Goal: Communication & Community: Connect with others

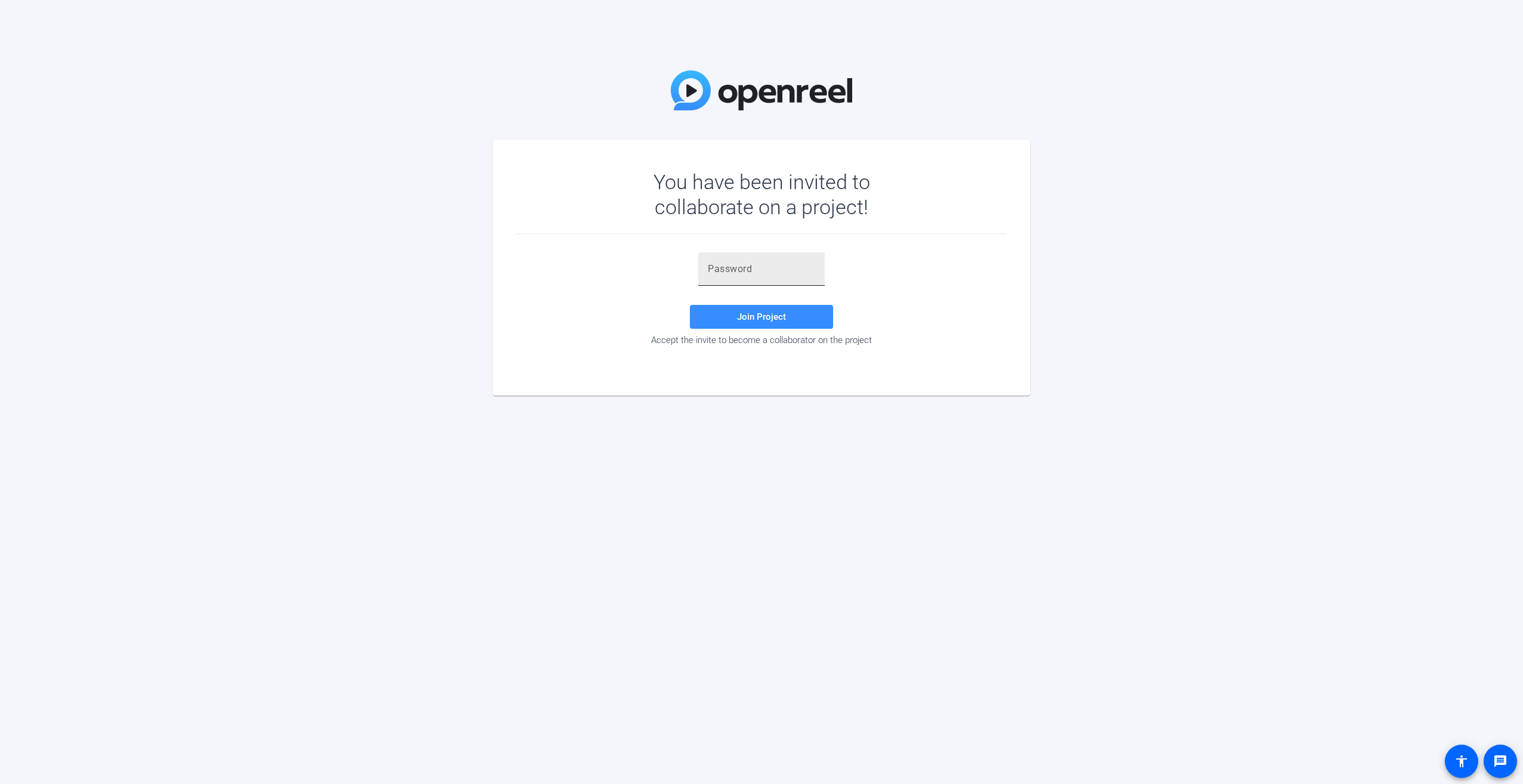
click at [743, 270] on input "text" at bounding box center [762, 269] width 108 height 14
paste input "bz,N{{"
type input "bz,N{{"
click at [754, 318] on span "Join Project" at bounding box center [762, 317] width 49 height 11
drag, startPoint x: 749, startPoint y: 265, endPoint x: 680, endPoint y: 267, distance: 69.0
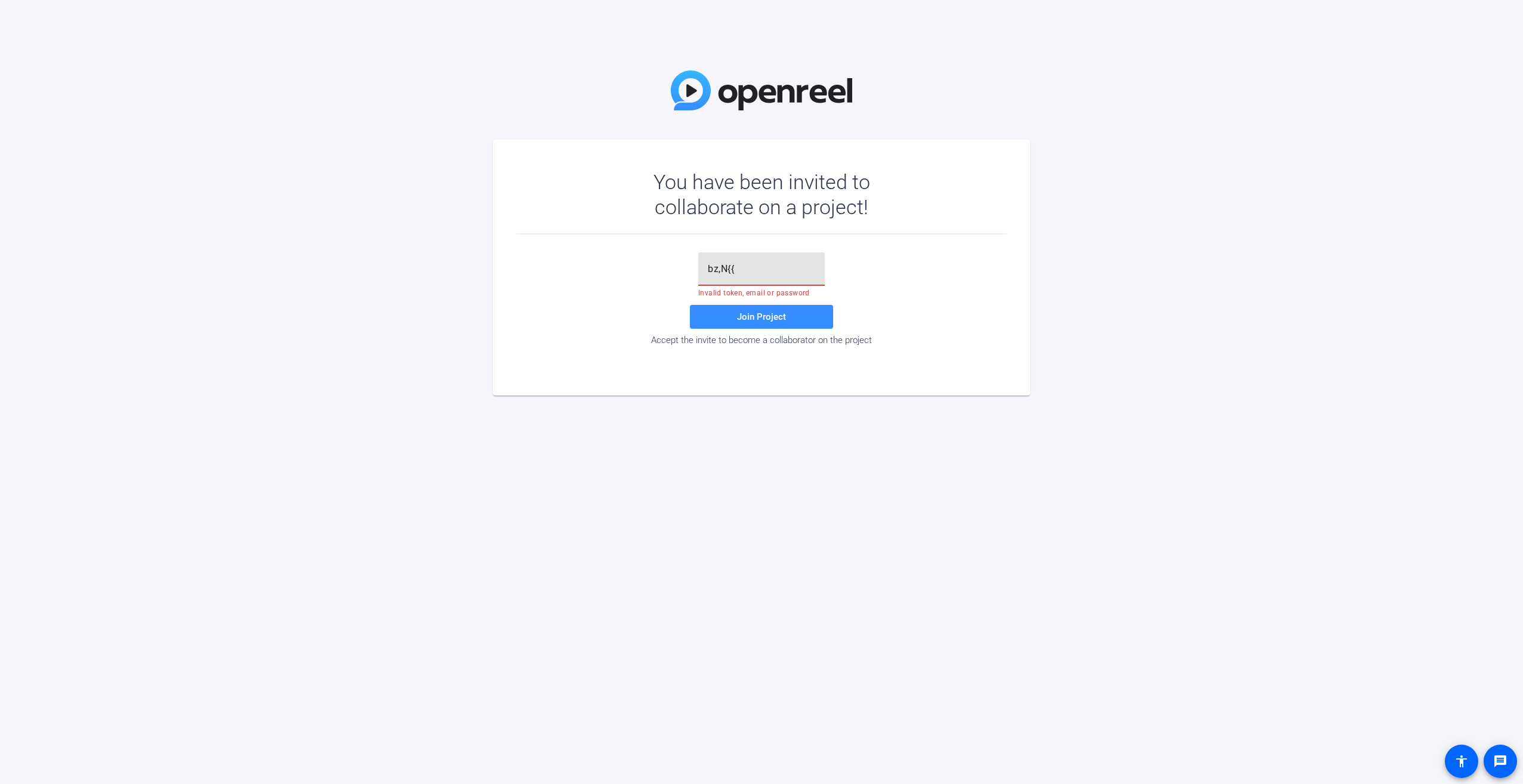
click at [680, 267] on div "bz,N{{ Invalid token, email or password Join Project Accept the invite to becom…" at bounding box center [762, 298] width 490 height 93
paste input "bz,N{{"
type input "bz,N{{"
click at [739, 314] on span "Join Project" at bounding box center [762, 317] width 49 height 11
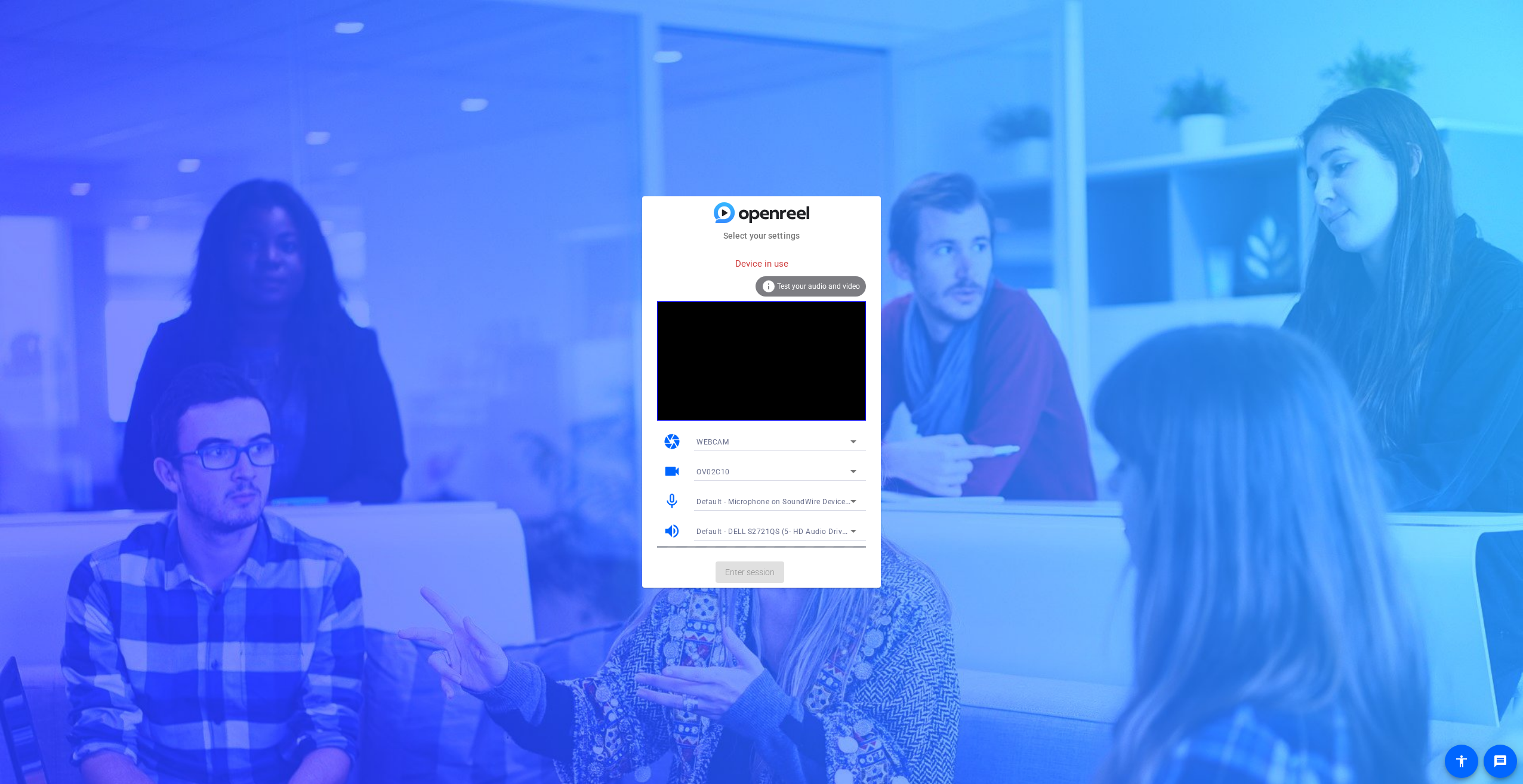
click at [753, 570] on mat-card-actions "Enter session" at bounding box center [761, 573] width 238 height 31
click at [763, 265] on div "Device in use" at bounding box center [762, 263] width 209 height 26
click at [804, 285] on span "Test your audio and video" at bounding box center [819, 286] width 83 height 8
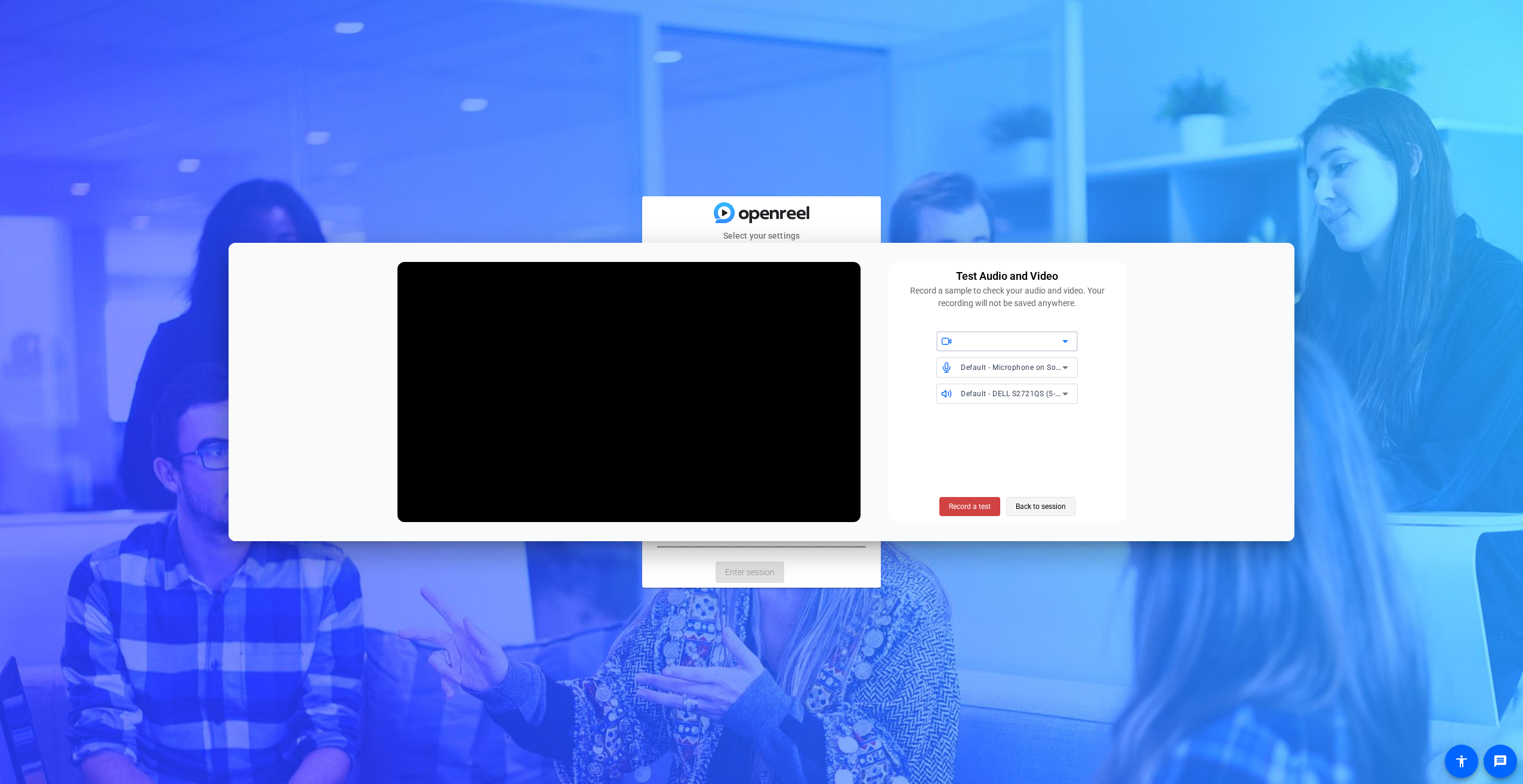
click at [1037, 507] on span "Back to session" at bounding box center [1041, 506] width 50 height 23
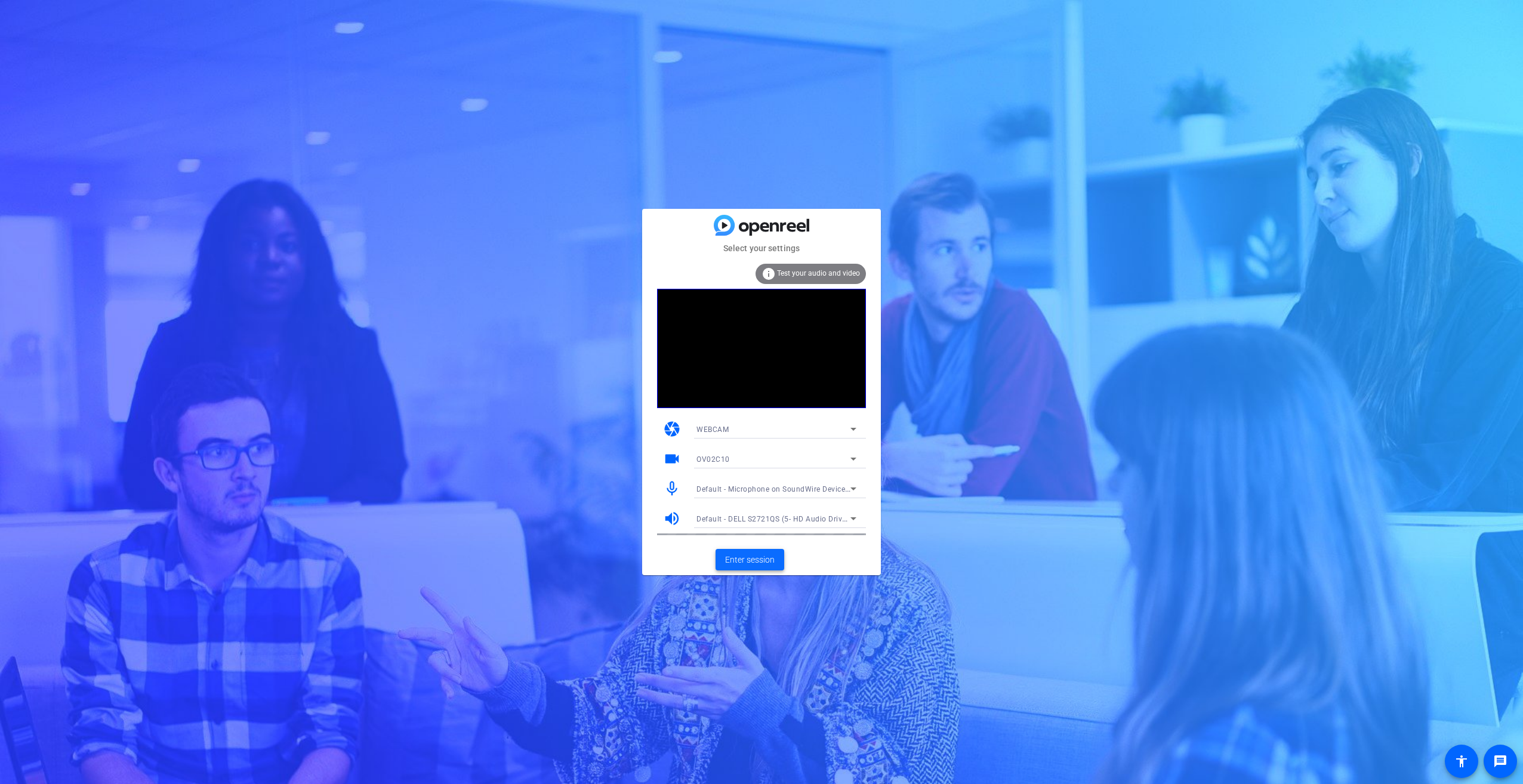
click at [749, 562] on span "Enter session" at bounding box center [750, 560] width 49 height 13
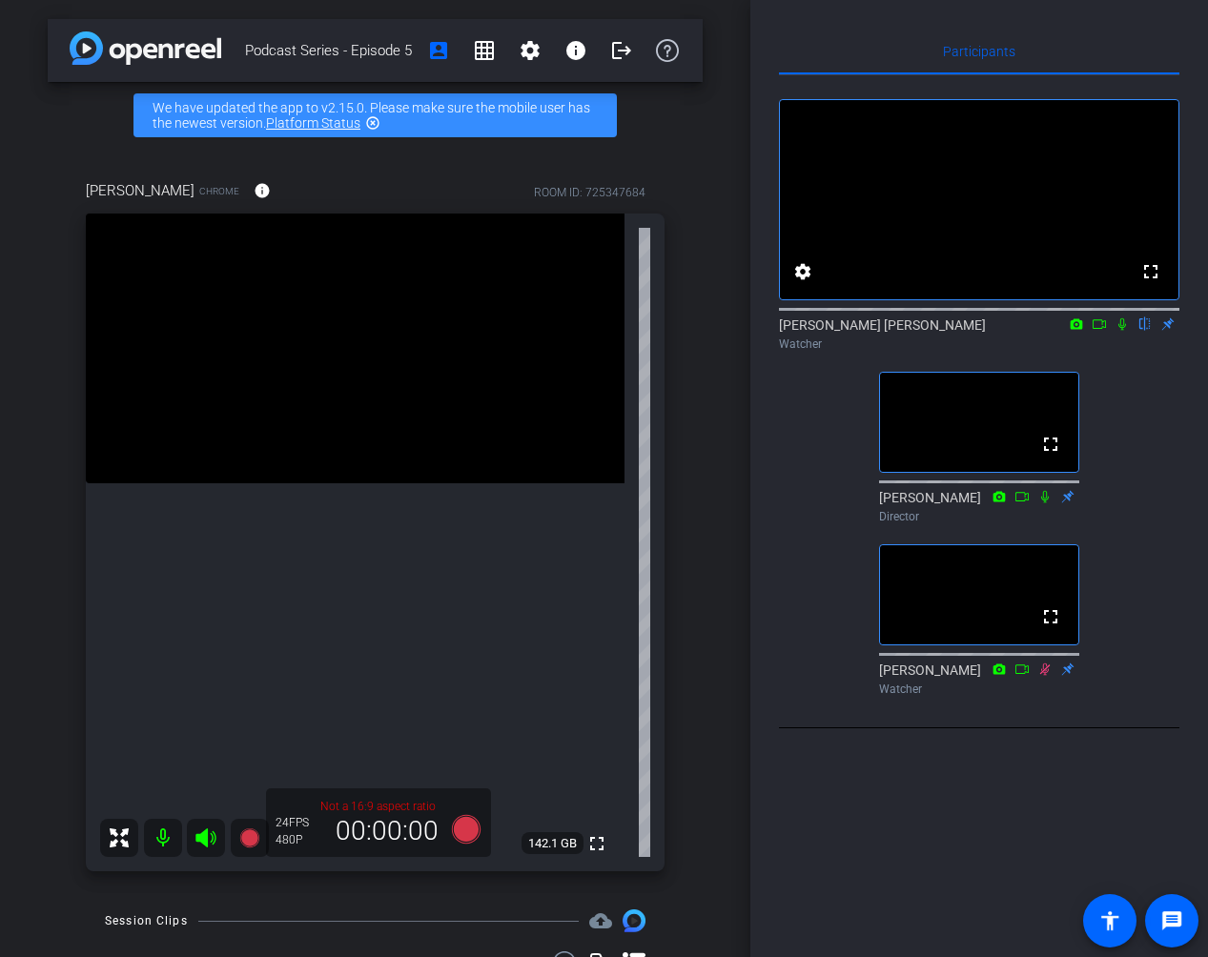
click at [1100, 331] on icon at bounding box center [1099, 324] width 15 height 13
click at [1146, 331] on icon at bounding box center [1145, 324] width 8 height 12
click at [1151, 331] on icon at bounding box center [1145, 324] width 15 height 13
click at [1125, 331] on icon at bounding box center [1122, 324] width 15 height 13
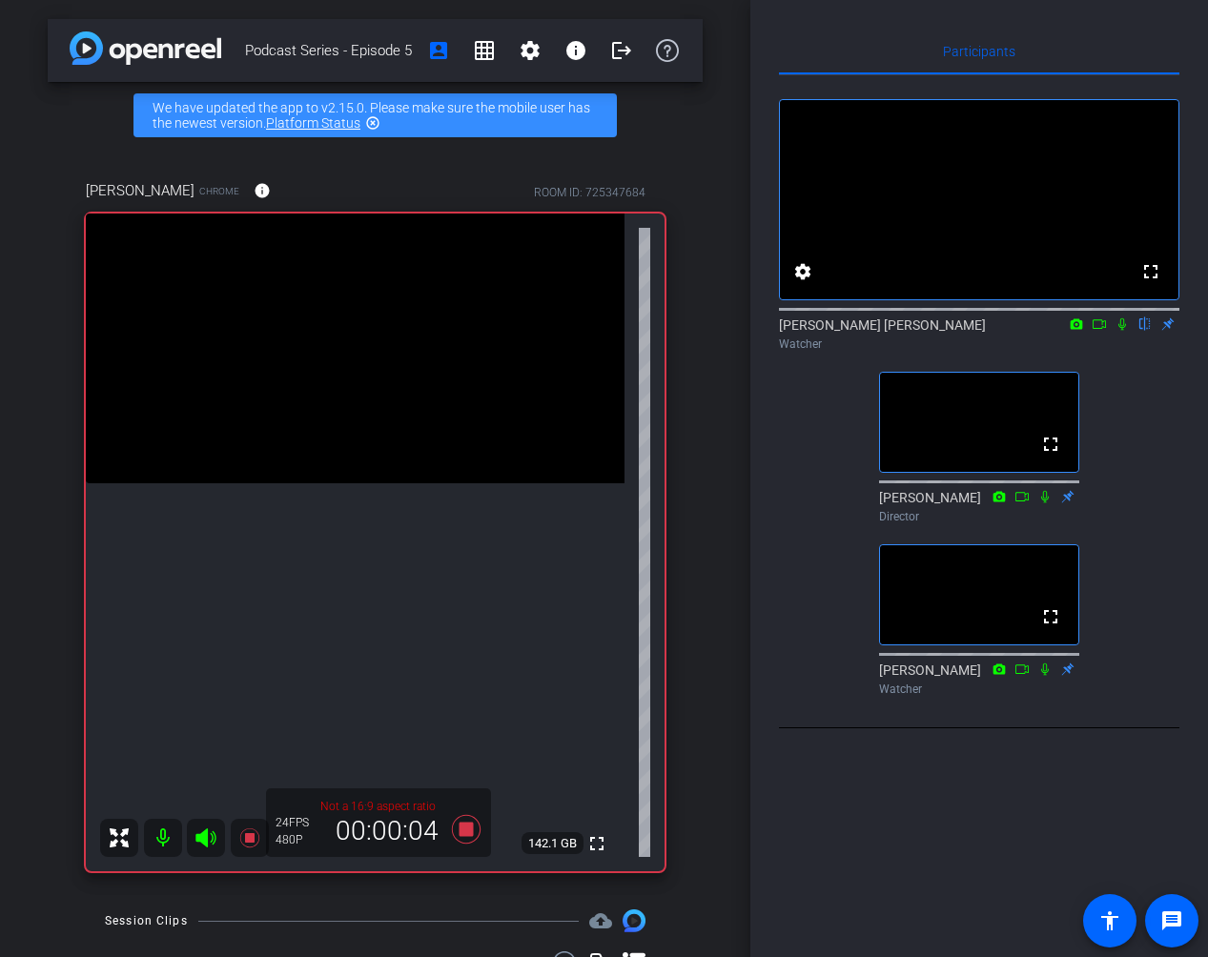
click at [1119, 331] on icon at bounding box center [1122, 324] width 15 height 13
click at [1103, 331] on icon at bounding box center [1099, 324] width 15 height 13
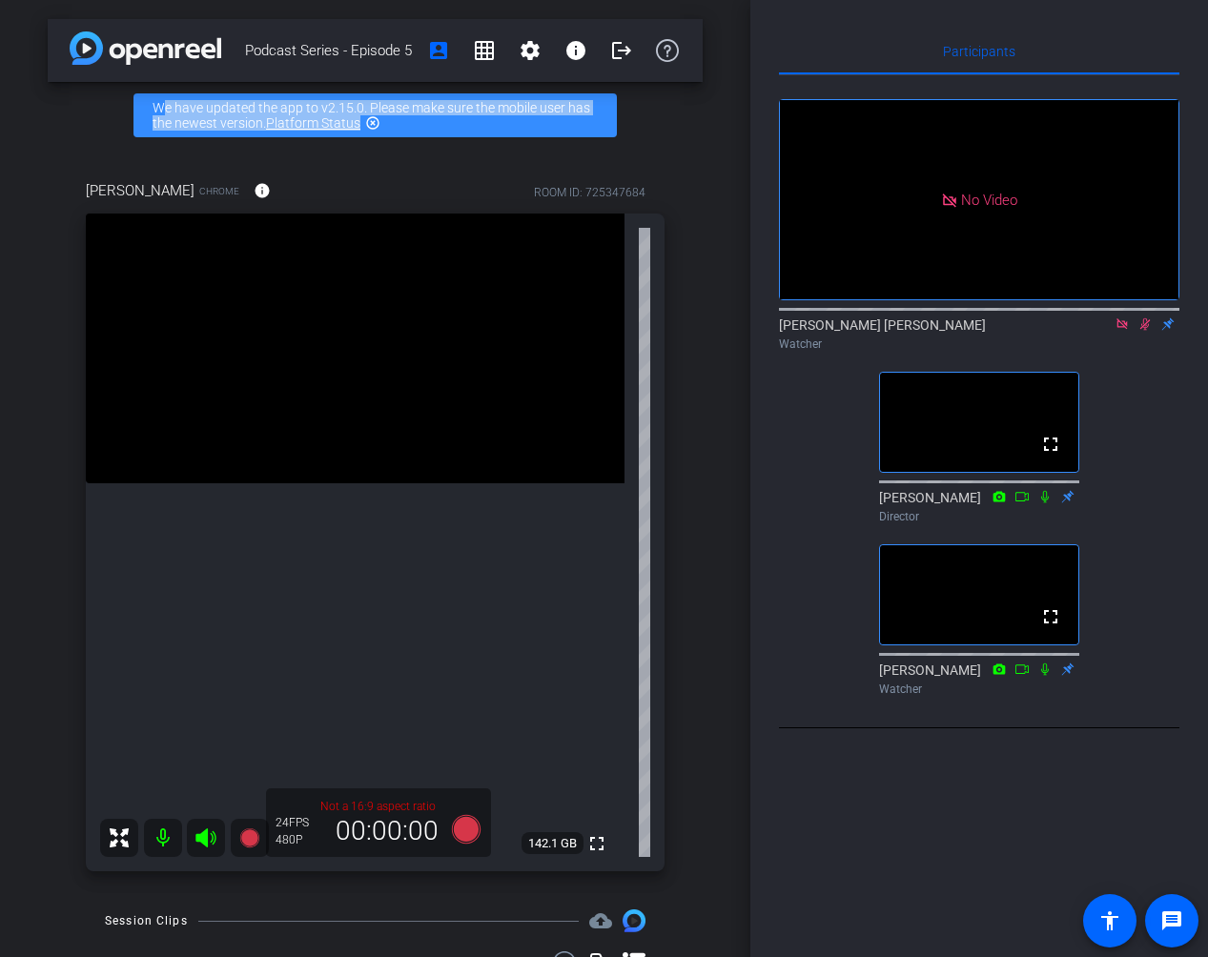
drag, startPoint x: 691, startPoint y: 2, endPoint x: -725, endPoint y: 135, distance: 1422.3
click at [0, 135] on html "Accessibility Screen-Reader Guide, Feedback, and Issue Reporting | New window m…" at bounding box center [604, 478] width 1208 height 957
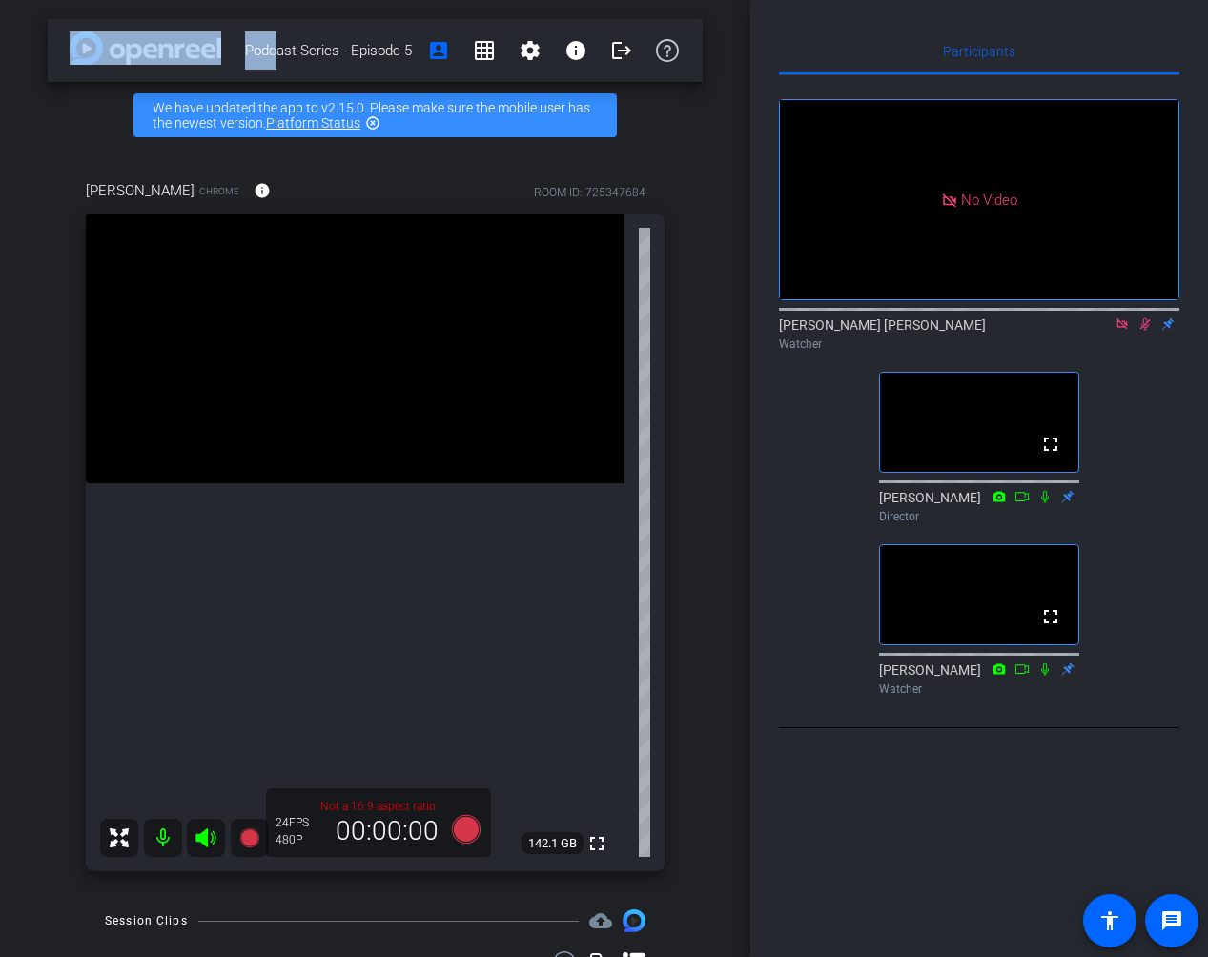
drag, startPoint x: 271, startPoint y: 2, endPoint x: -92, endPoint y: 29, distance: 363.3
click at [0, 29] on html "Accessibility Screen-Reader Guide, Feedback, and Issue Reporting | New window m…" at bounding box center [604, 478] width 1208 height 957
click at [1122, 331] on icon at bounding box center [1122, 324] width 15 height 13
click at [1098, 331] on icon at bounding box center [1099, 324] width 15 height 13
click at [1125, 331] on icon at bounding box center [1122, 324] width 15 height 13
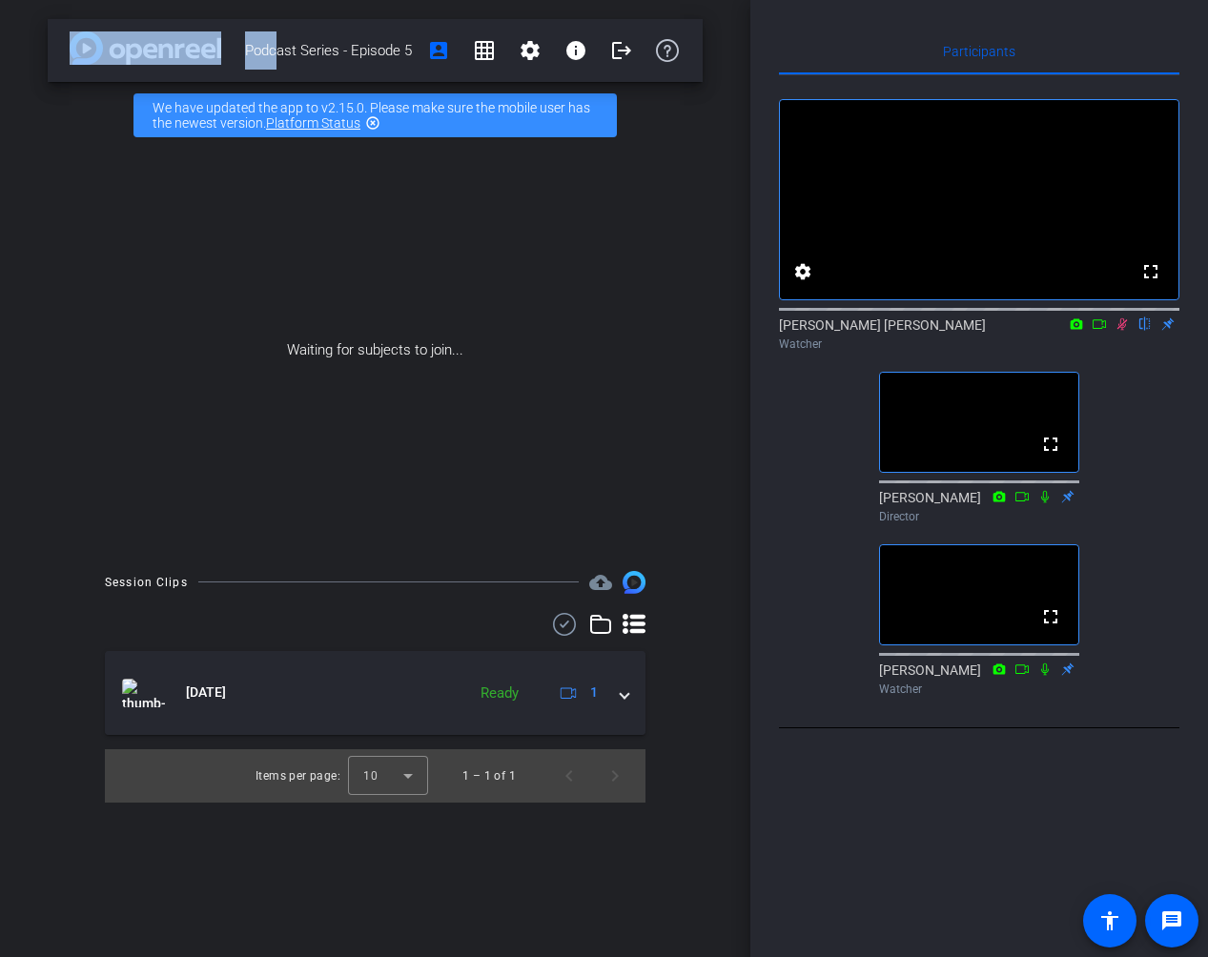
drag, startPoint x: 1119, startPoint y: 346, endPoint x: 1145, endPoint y: 384, distance: 46.0
click at [1122, 331] on icon at bounding box center [1122, 324] width 15 height 13
click at [1127, 331] on icon at bounding box center [1122, 324] width 15 height 13
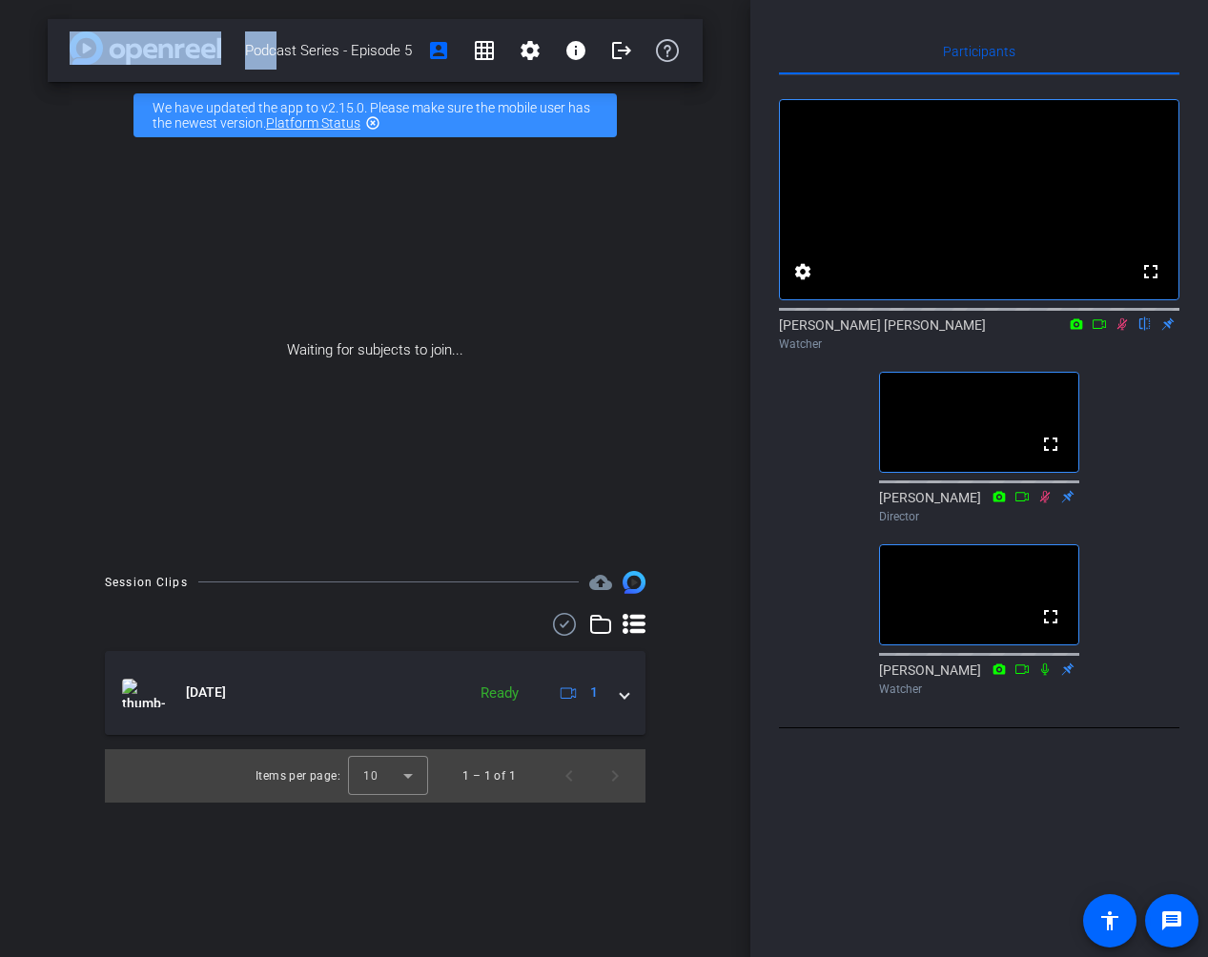
click at [1125, 331] on icon at bounding box center [1122, 324] width 15 height 13
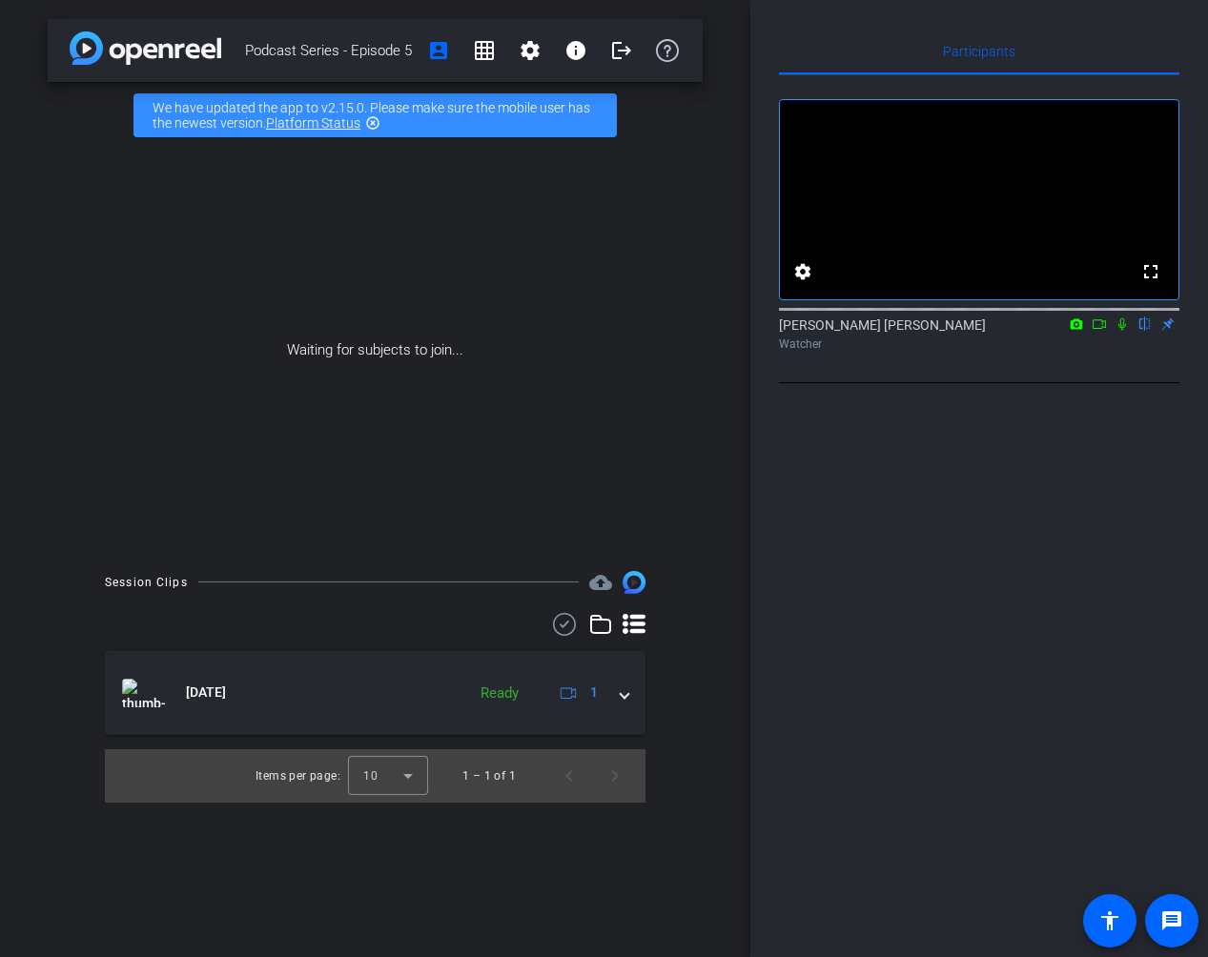
click at [1118, 20] on div "Participants fullscreen settings [PERSON_NAME] [PERSON_NAME] flip Watcher Selec…" at bounding box center [979, 478] width 458 height 957
click at [1191, 5] on div "Participants fullscreen settings [PERSON_NAME] [PERSON_NAME] flip Watcher Selec…" at bounding box center [979, 478] width 458 height 957
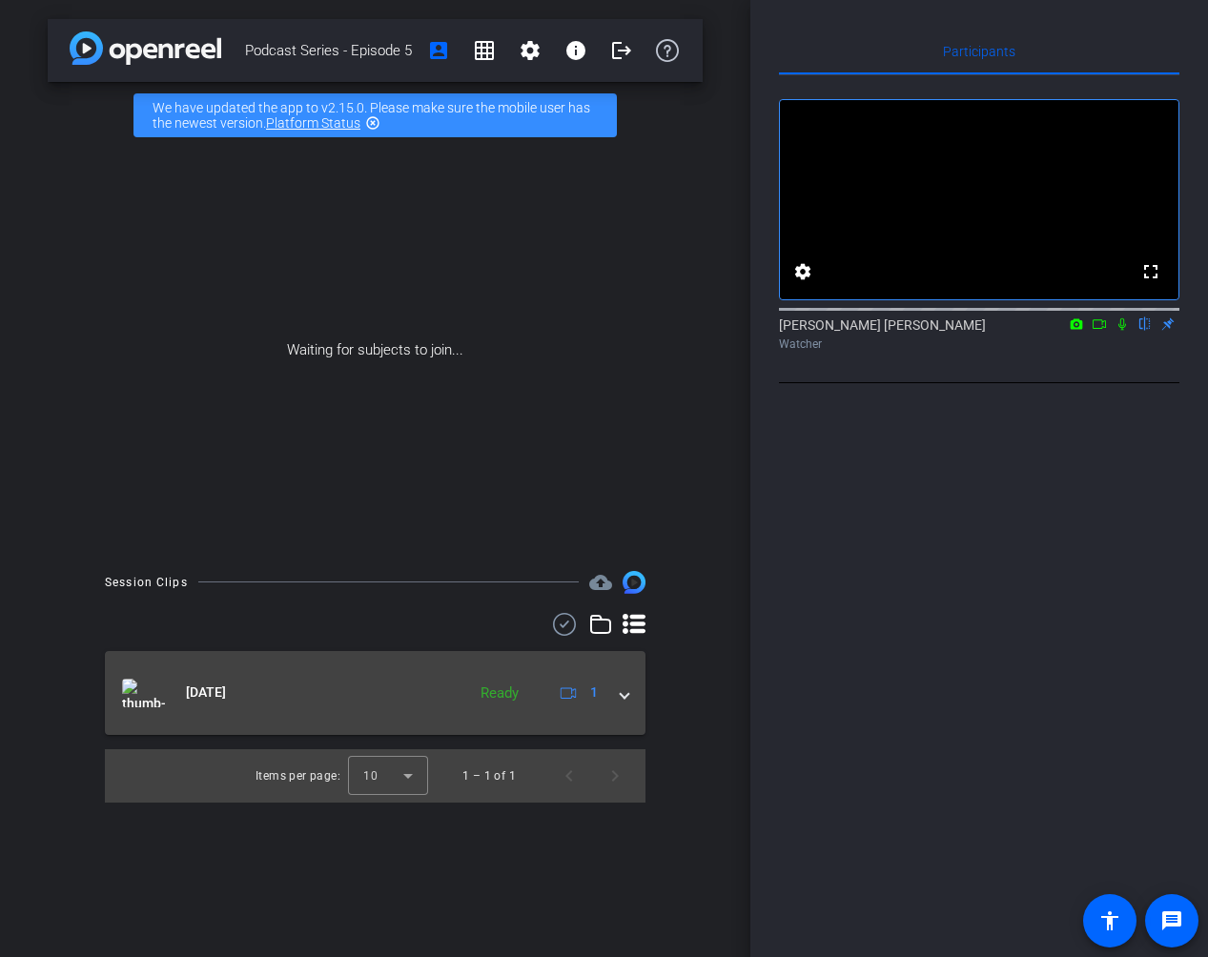
click at [624, 691] on span at bounding box center [625, 693] width 8 height 20
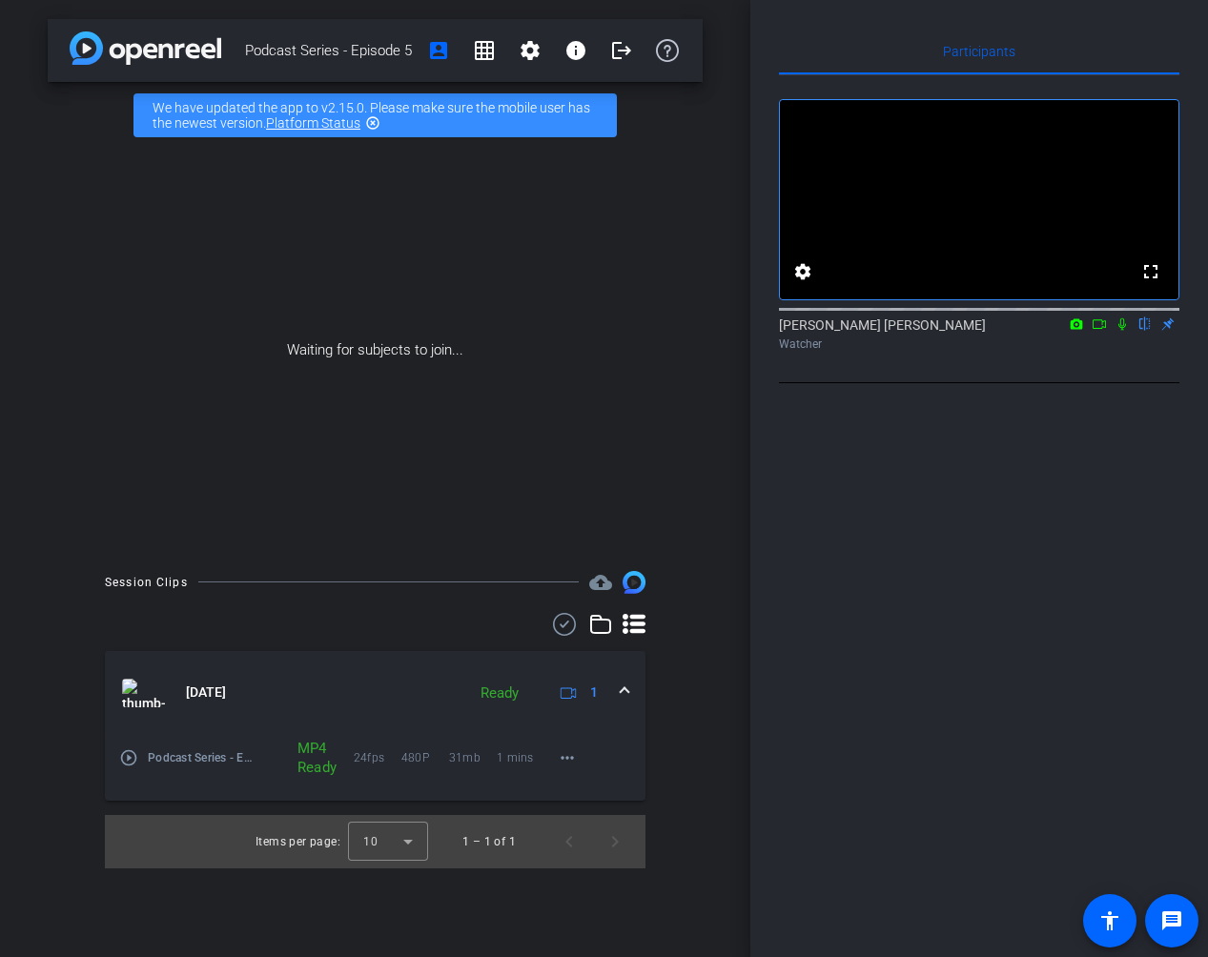
click at [624, 688] on span at bounding box center [625, 693] width 8 height 20
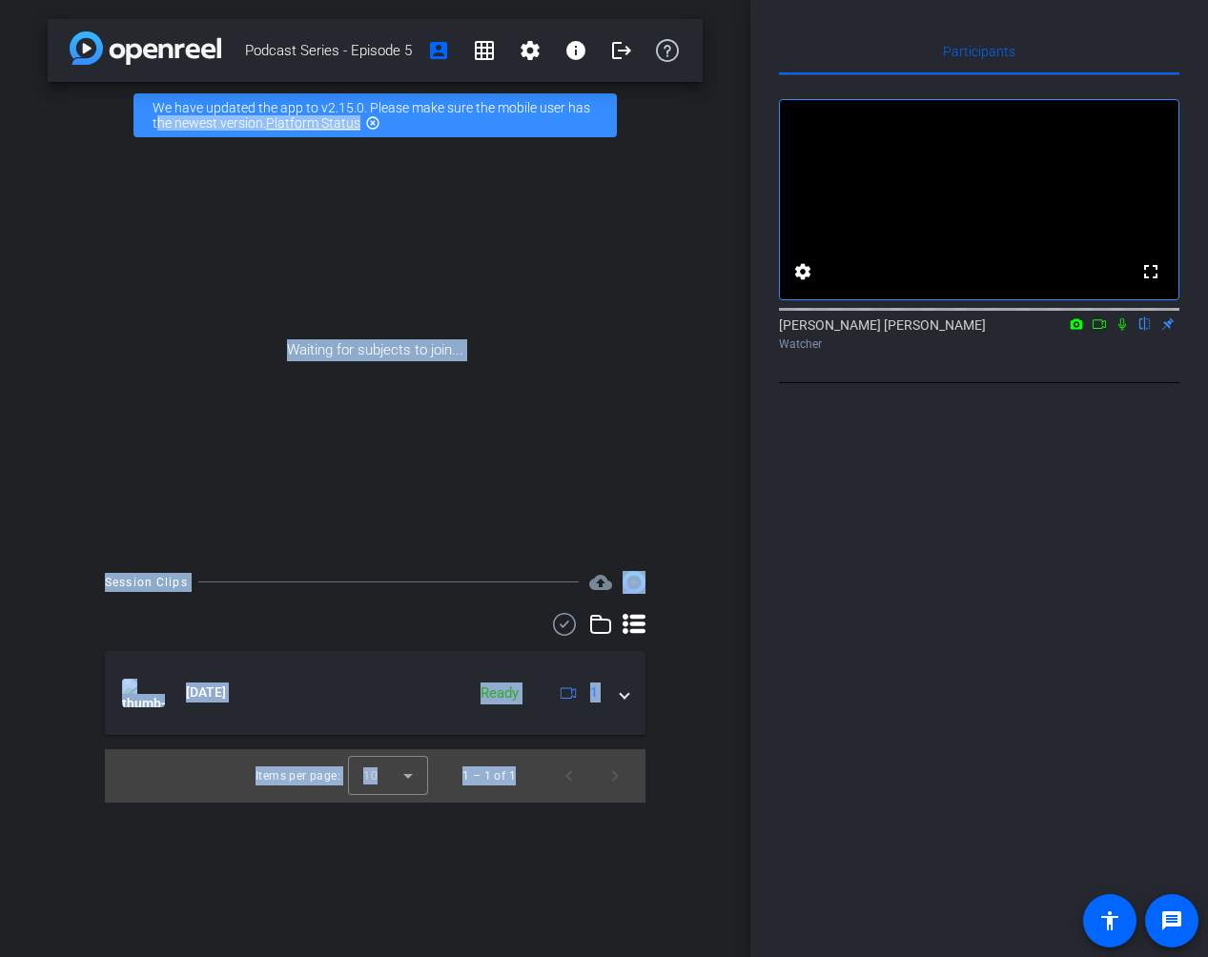
drag, startPoint x: 764, startPoint y: 26, endPoint x: -5, endPoint y: 133, distance: 775.9
click at [0, 133] on html "Accessibility Screen-Reader Guide, Feedback, and Issue Reporting | New window m…" at bounding box center [604, 478] width 1208 height 957
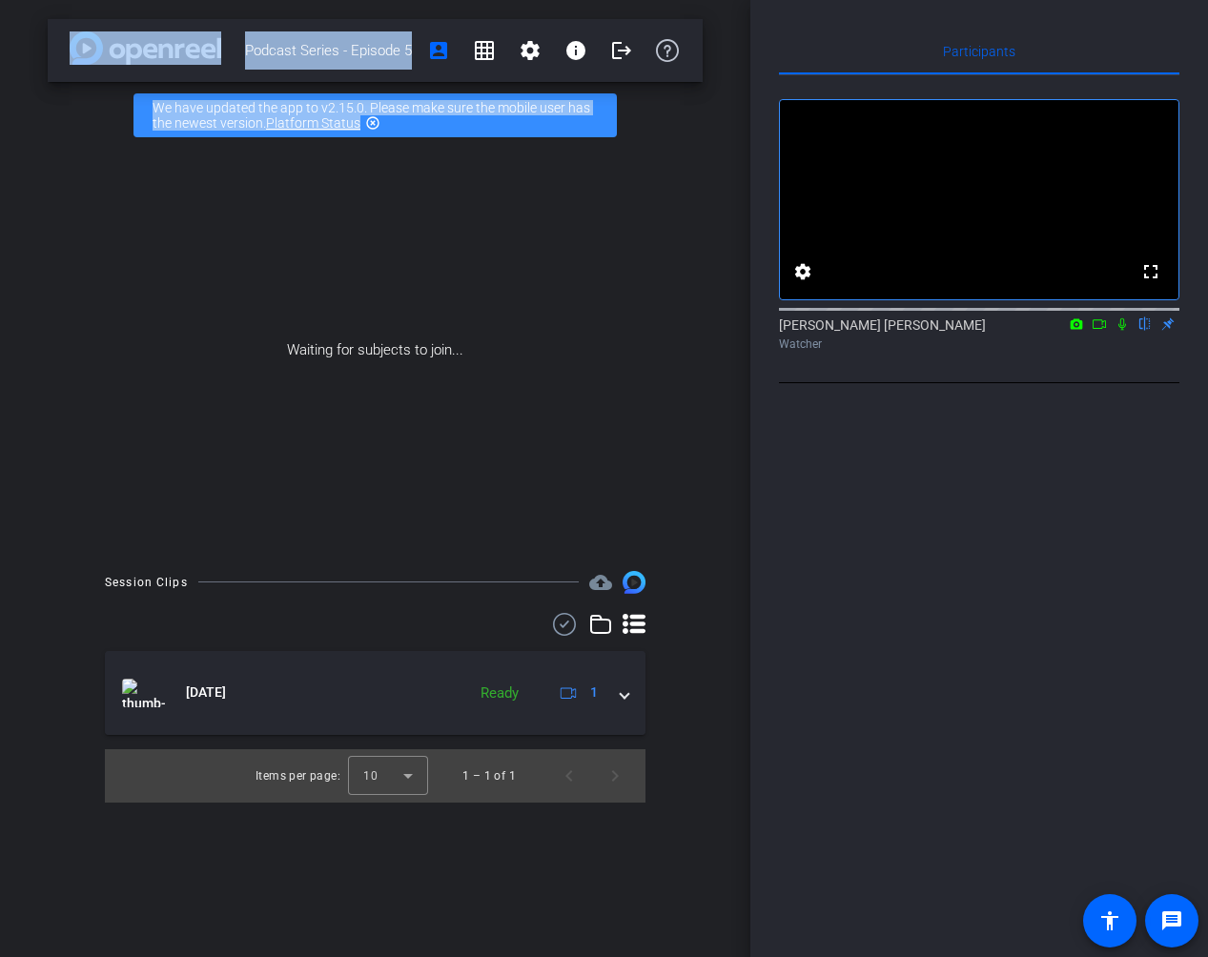
drag, startPoint x: 132, startPoint y: 7, endPoint x: -265, endPoint y: 147, distance: 420.7
click at [0, 147] on html "Accessibility Screen-Reader Guide, Feedback, and Issue Reporting | New window m…" at bounding box center [604, 478] width 1208 height 957
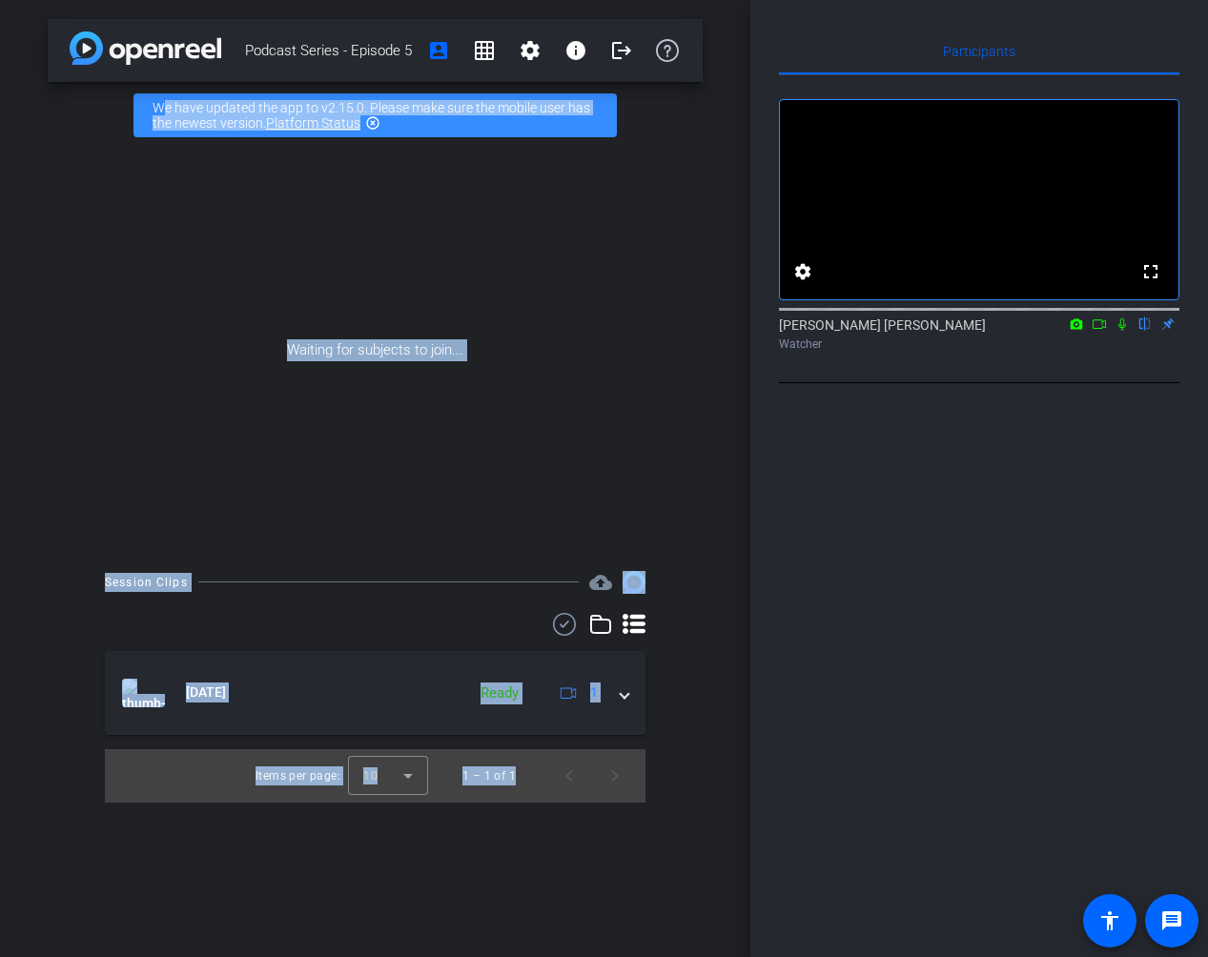
drag, startPoint x: 857, startPoint y: 2, endPoint x: 670, endPoint y: 2, distance: 186.9
click at [670, 2] on div "Podcast Series - Episode 5 account_box grid_on settings info logout We have upd…" at bounding box center [604, 478] width 1208 height 957
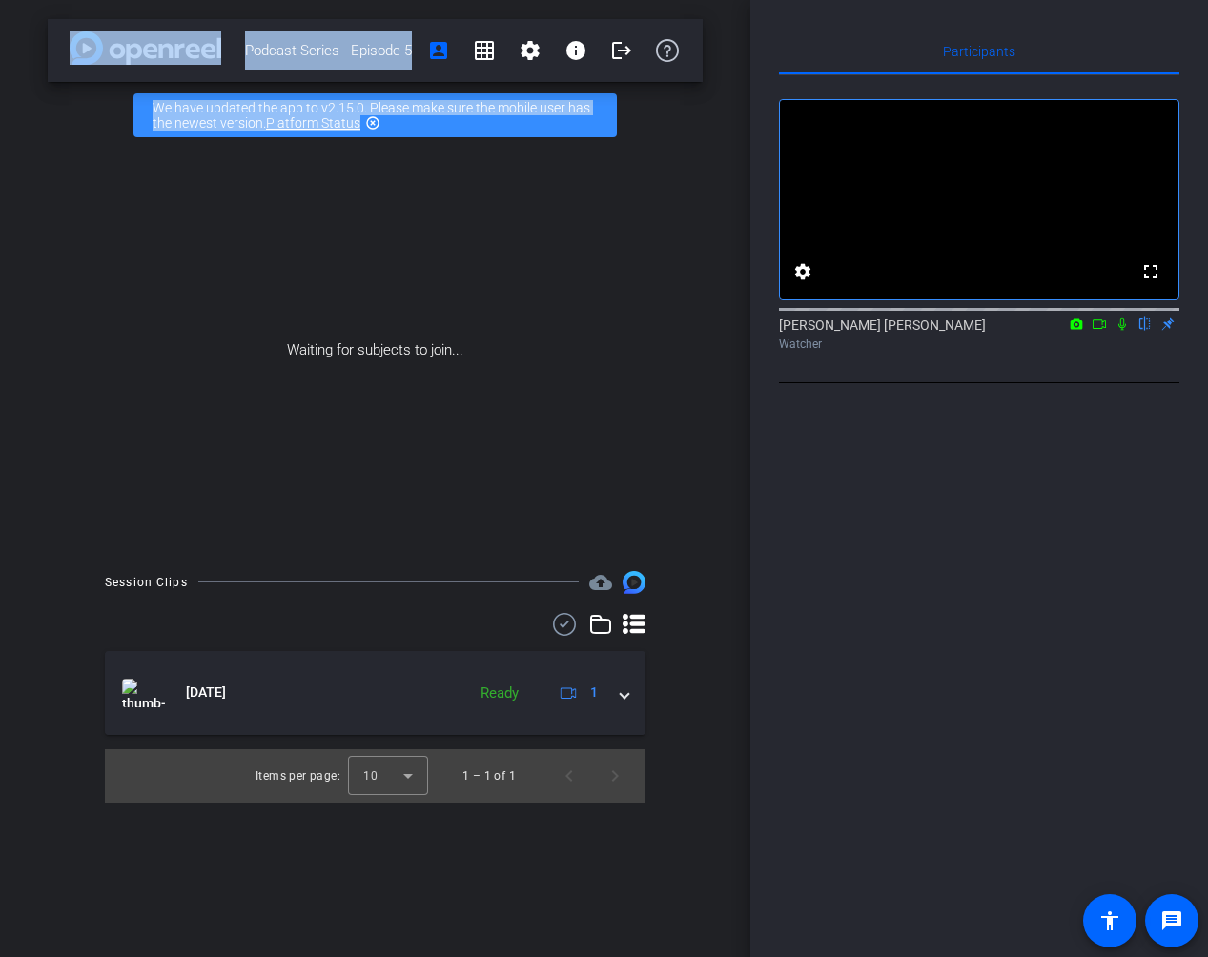
drag, startPoint x: 29, startPoint y: 4, endPoint x: -33, endPoint y: 320, distance: 322.6
click at [0, 320] on html "Accessibility Screen-Reader Guide, Feedback, and Issue Reporting | New window m…" at bounding box center [604, 478] width 1208 height 957
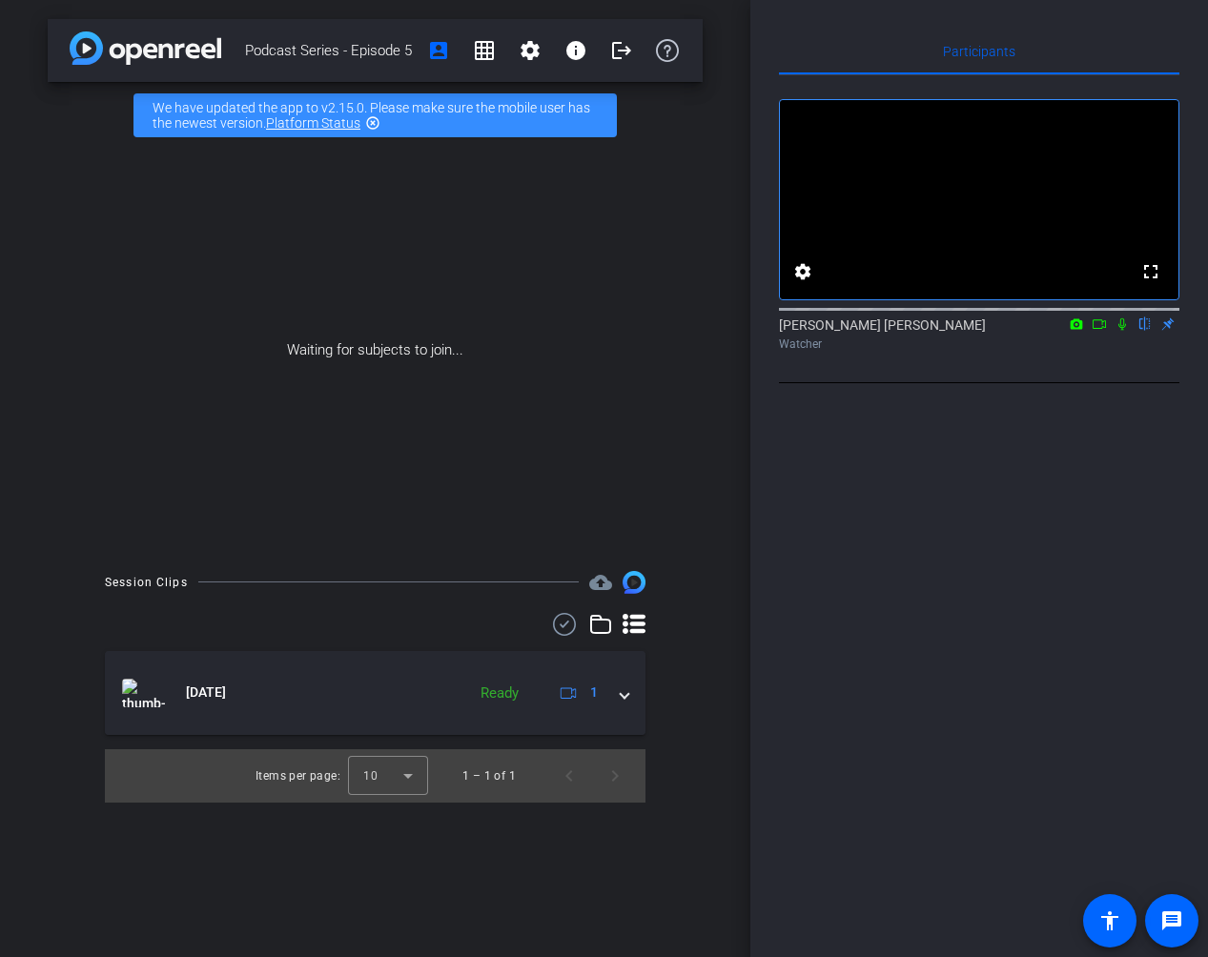
click at [520, 370] on div "Waiting for subjects to join..." at bounding box center [375, 350] width 655 height 403
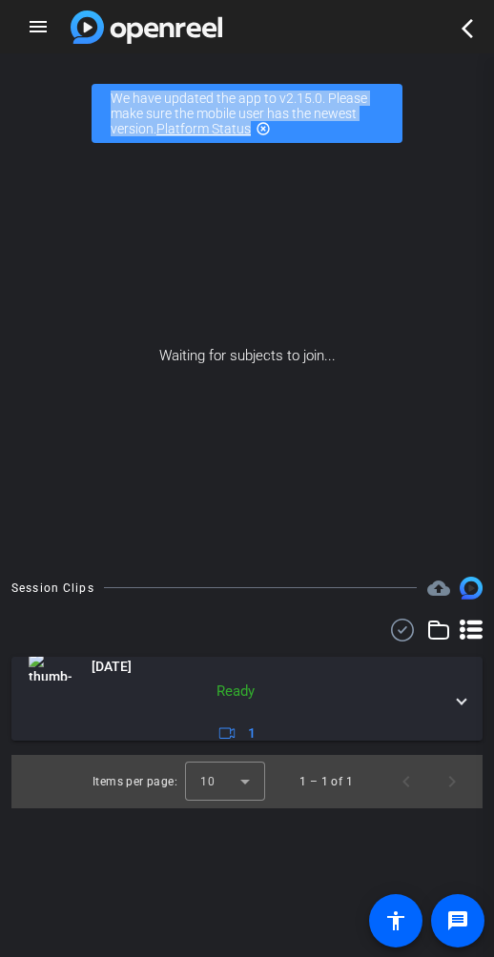
drag, startPoint x: 354, startPoint y: 27, endPoint x: -481, endPoint y: 234, distance: 859.6
click at [0, 234] on html "Accessibility Screen-Reader Guide, Feedback, and Issue Reporting | New window m…" at bounding box center [247, 478] width 494 height 957
click at [43, 24] on mat-icon "menu" at bounding box center [38, 26] width 23 height 23
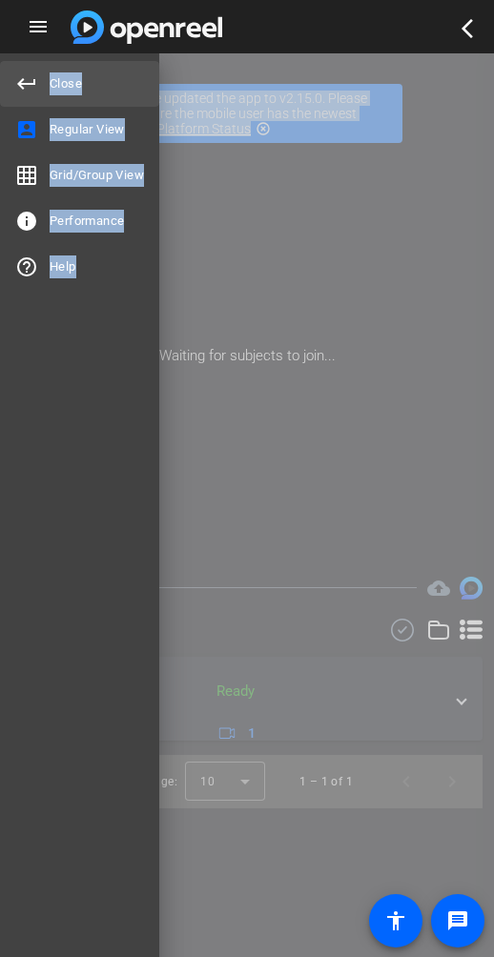
click at [59, 76] on span "keyboard_return Close" at bounding box center [48, 83] width 67 height 14
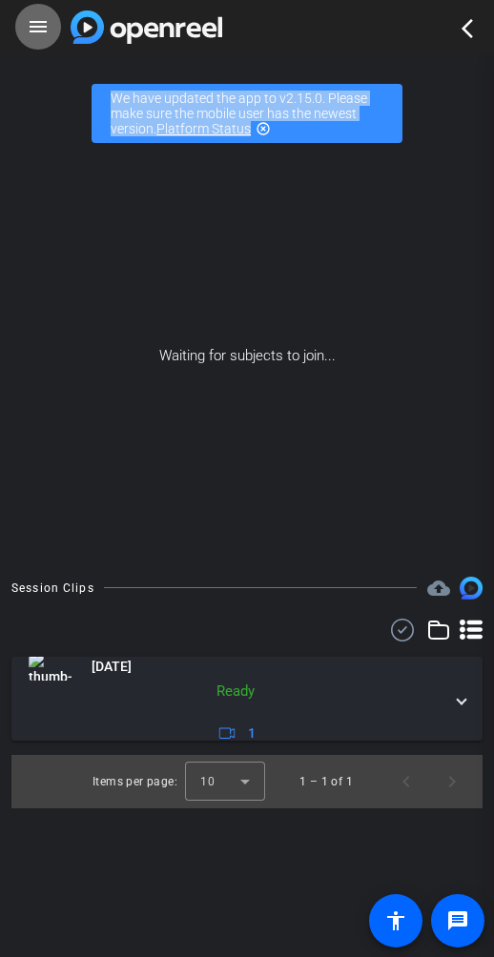
click at [38, 31] on mat-icon "menu" at bounding box center [38, 26] width 23 height 23
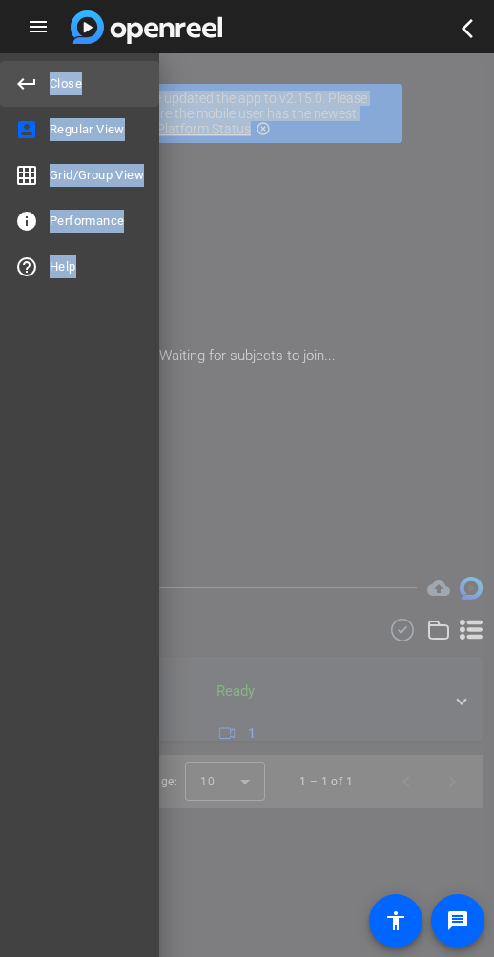
click at [57, 84] on span "keyboard_return Close" at bounding box center [48, 83] width 67 height 14
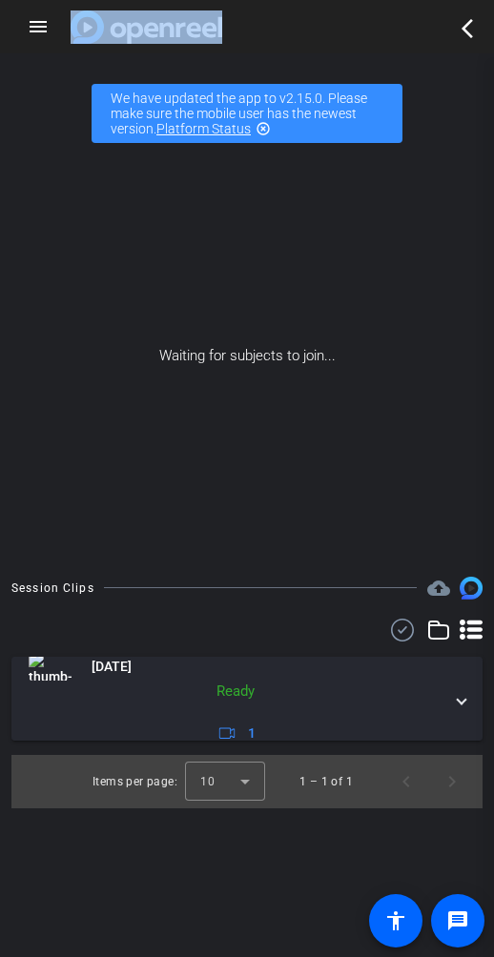
drag, startPoint x: 321, startPoint y: 22, endPoint x: 795, endPoint y: 50, distance: 474.7
click at [494, 50] on html "Accessibility Screen-Reader Guide, Feedback, and Issue Reporting | New window m…" at bounding box center [247, 478] width 494 height 957
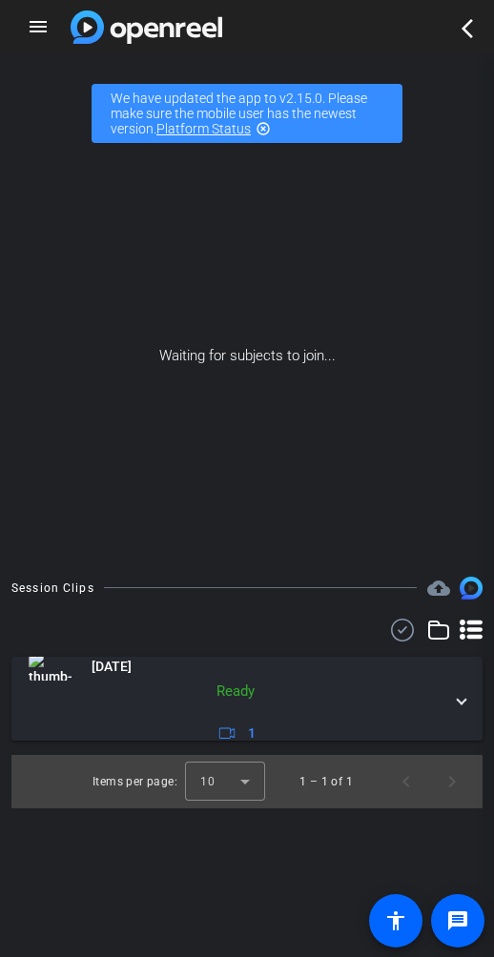
click at [487, 70] on div "Podcast Series - Episode 5 account_box grid_on settings info logout We have upd…" at bounding box center [247, 531] width 494 height 957
drag, startPoint x: 355, startPoint y: 13, endPoint x: 252, endPoint y: 80, distance: 122.7
click at [252, 80] on div "menu arrow_back_ios_new keyboard_return Close account_box Regular View grid_on …" at bounding box center [247, 478] width 494 height 957
drag, startPoint x: 252, startPoint y: 80, endPoint x: 471, endPoint y: 36, distance: 223.7
click at [471, 36] on mat-icon "arrow_back_ios_new" at bounding box center [467, 28] width 23 height 23
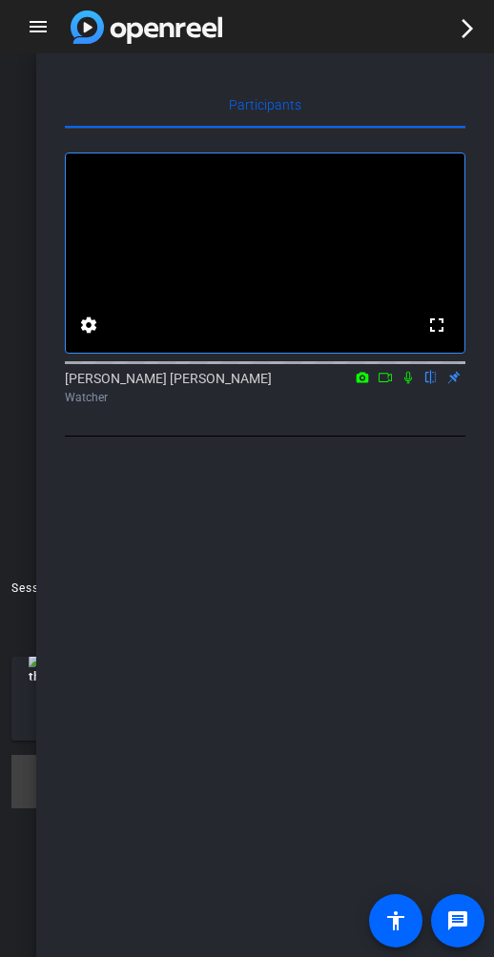
click at [421, 2] on mat-toolbar-row "menu arrow_forward_ios" at bounding box center [247, 26] width 494 height 53
click at [468, 33] on mat-icon "arrow_forward_ios" at bounding box center [467, 28] width 23 height 23
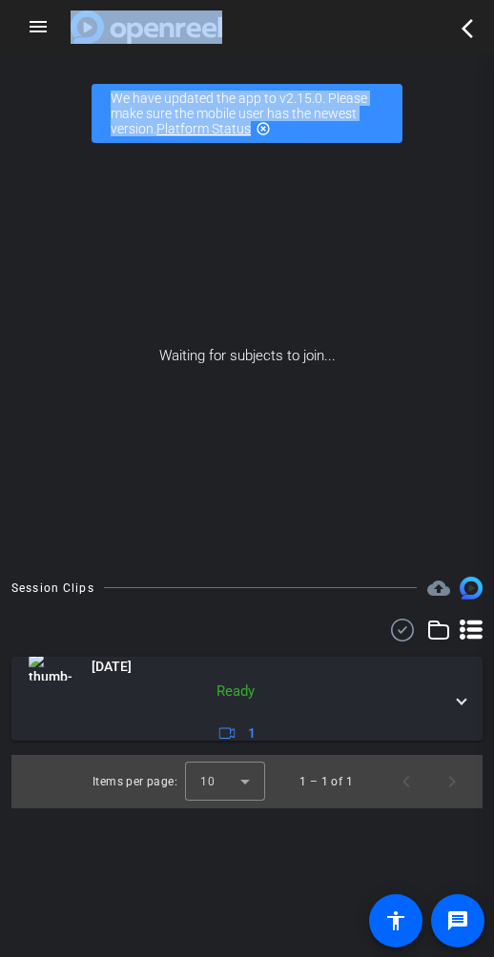
drag, startPoint x: 311, startPoint y: 2, endPoint x: 927, endPoint y: 131, distance: 629.3
click at [494, 131] on html "Accessibility Screen-Reader Guide, Feedback, and Issue Reporting | New window m…" at bounding box center [247, 478] width 494 height 957
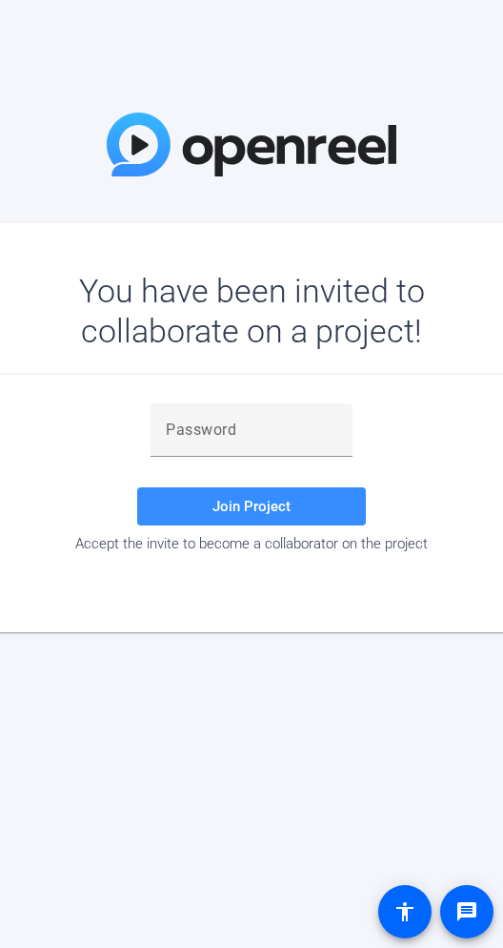
drag, startPoint x: 352, startPoint y: 3, endPoint x: 345, endPoint y: 22, distance: 20.2
click at [345, 22] on div "You have been invited to collaborate on a project! Join Project Accept the invi…" at bounding box center [251, 474] width 503 height 948
drag, startPoint x: 446, startPoint y: 25, endPoint x: 395, endPoint y: 40, distance: 53.7
click at [395, 40] on div "You have been invited to collaborate on a project! Join Project Accept the invi…" at bounding box center [251, 474] width 503 height 948
drag, startPoint x: 304, startPoint y: 51, endPoint x: 211, endPoint y: 58, distance: 93.7
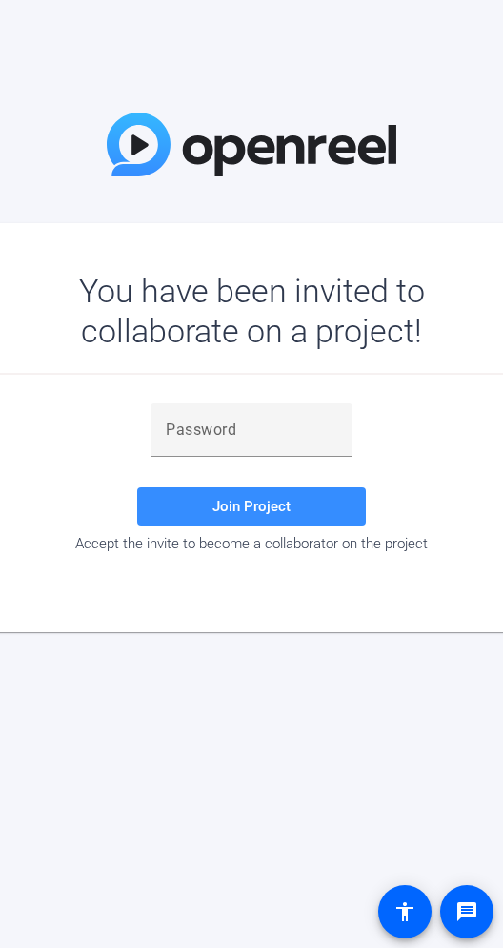
click at [293, 52] on div "You have been invited to collaborate on a project! Join Project Accept the invi…" at bounding box center [251, 474] width 503 height 948
drag, startPoint x: 434, startPoint y: 648, endPoint x: 425, endPoint y: 22, distance: 626.5
click at [425, 22] on div "You have been invited to collaborate on a project! Join Project Accept the invi…" at bounding box center [251, 474] width 503 height 948
drag, startPoint x: 501, startPoint y: 286, endPoint x: 125, endPoint y: 2, distance: 471.1
click at [503, 217] on html "Accessibility Screen-Reader Guide, Feedback, and Issue Reporting | New window Y…" at bounding box center [251, 474] width 503 height 948
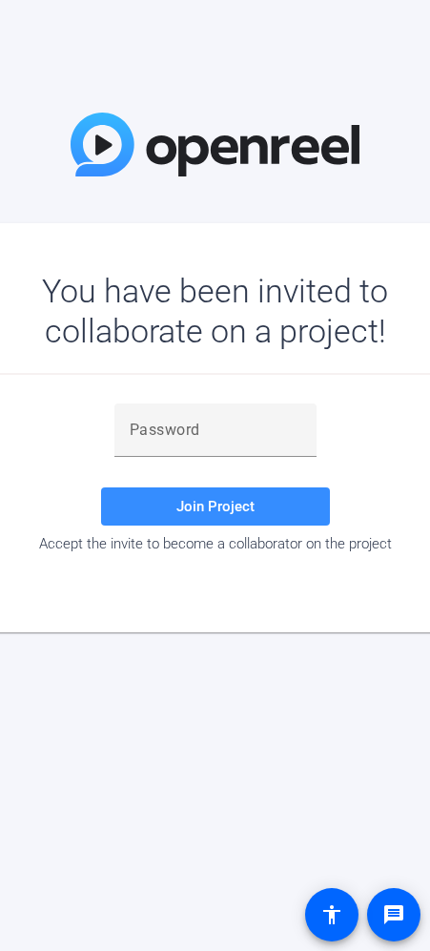
drag, startPoint x: 50, startPoint y: 228, endPoint x: 64, endPoint y: 5, distance: 223.6
click at [430, 10] on html "Accessibility Screen-Reader Guide, Feedback, and Issue Reporting | New window Y…" at bounding box center [215, 475] width 430 height 951
